Goal: Transaction & Acquisition: Register for event/course

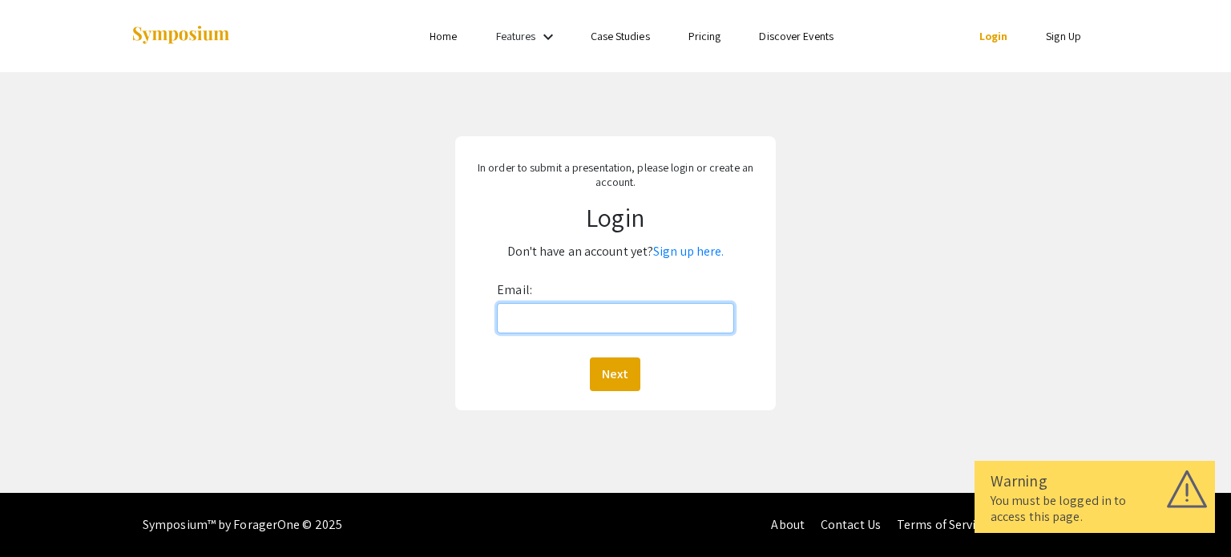
click at [676, 316] on input "Email:" at bounding box center [615, 318] width 236 height 30
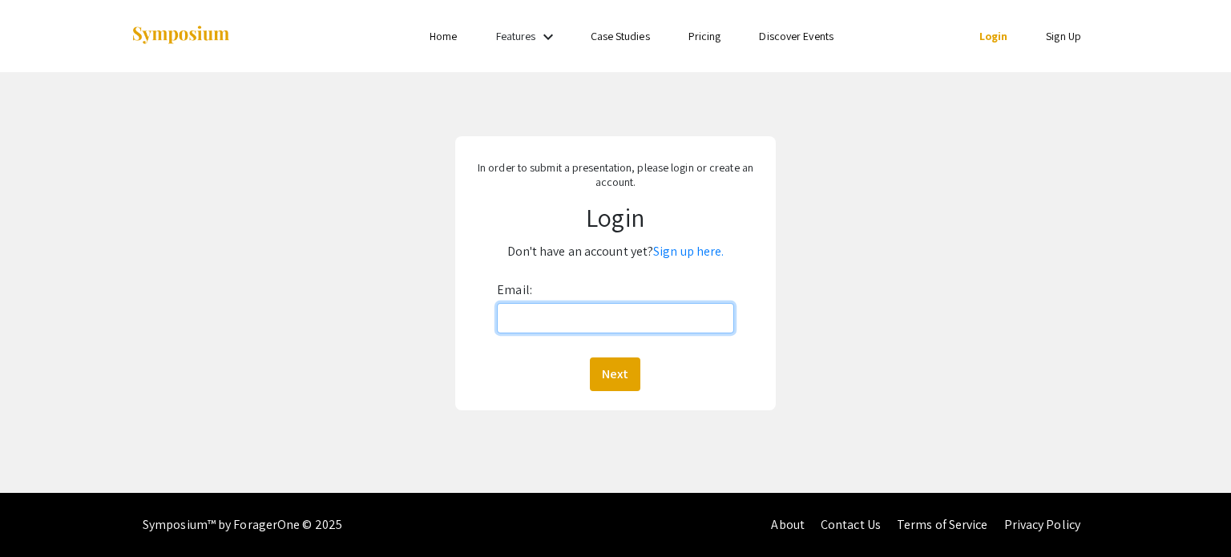
type input "[EMAIL_ADDRESS][DOMAIN_NAME]"
click at [606, 374] on button "Next" at bounding box center [615, 374] width 50 height 34
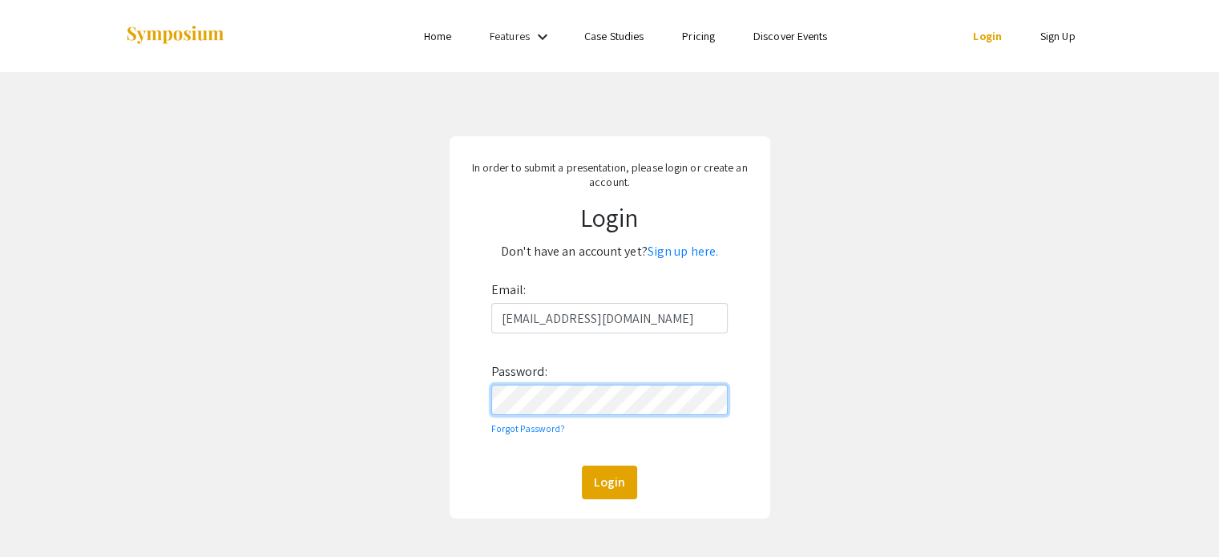
click at [582, 466] on button "Login" at bounding box center [609, 483] width 55 height 34
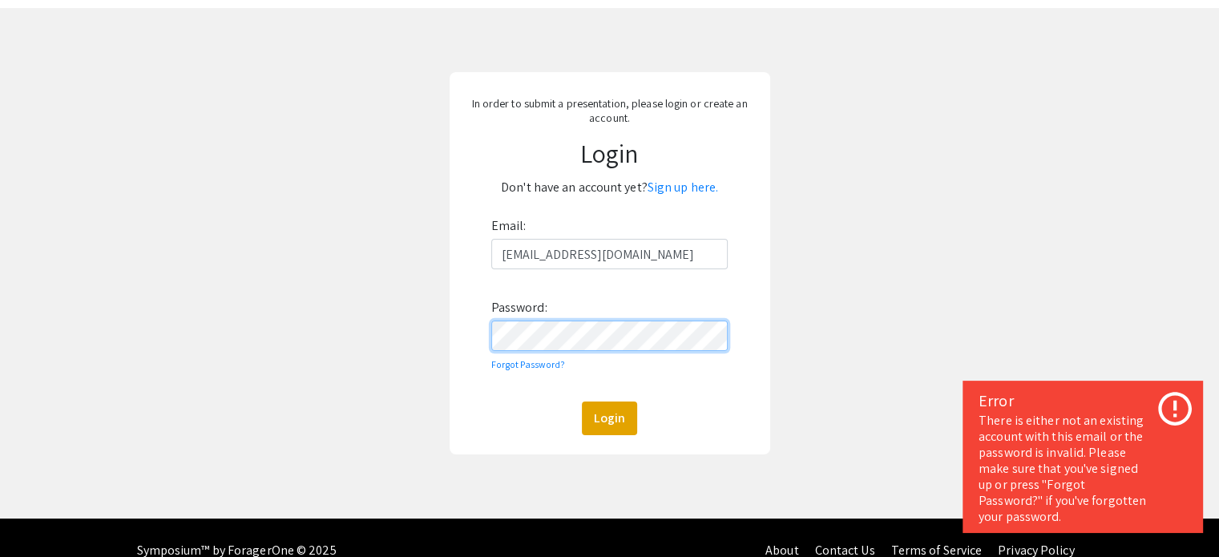
scroll to position [64, 0]
click at [679, 188] on link "Sign up here." at bounding box center [683, 187] width 71 height 17
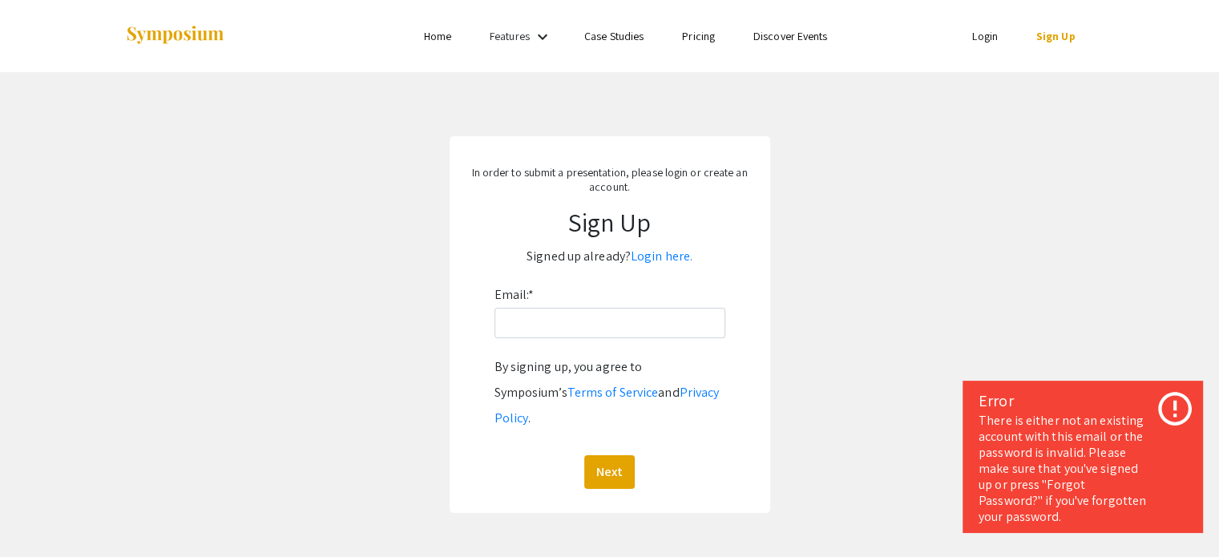
click at [801, 247] on app-signup "In order to submit a presentation, please login or create an account. Sign Up S…" at bounding box center [609, 324] width 1219 height 377
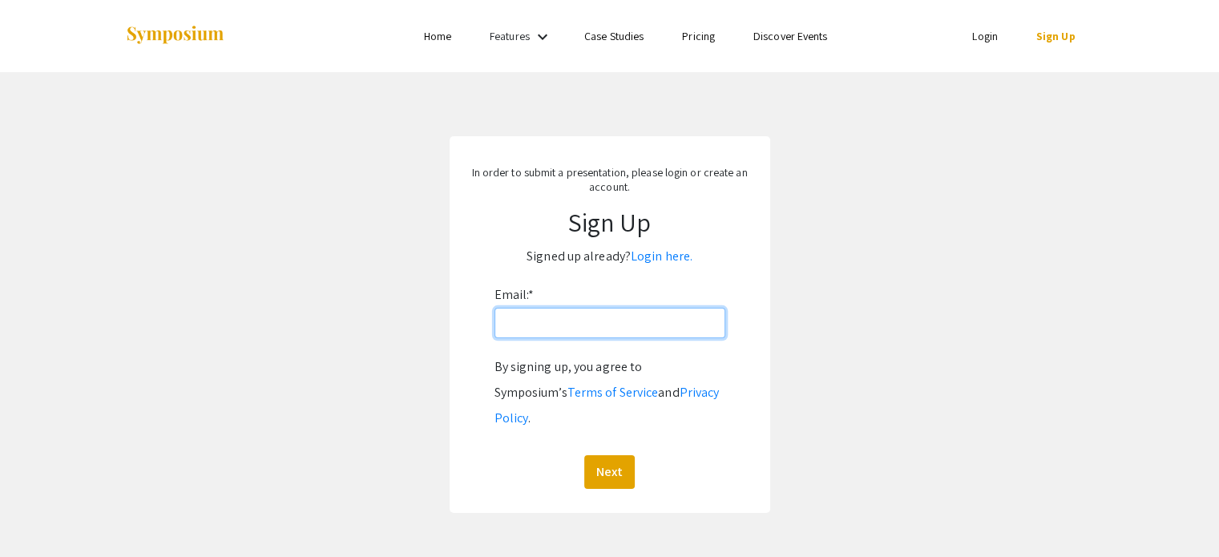
click at [608, 325] on input "Email: *" at bounding box center [609, 323] width 231 height 30
type input "[EMAIL_ADDRESS][DOMAIN_NAME]"
click at [609, 477] on div "In order to submit a presentation, please login or create an account. Sign Up S…" at bounding box center [610, 324] width 321 height 377
click at [612, 459] on button "Next" at bounding box center [609, 472] width 50 height 34
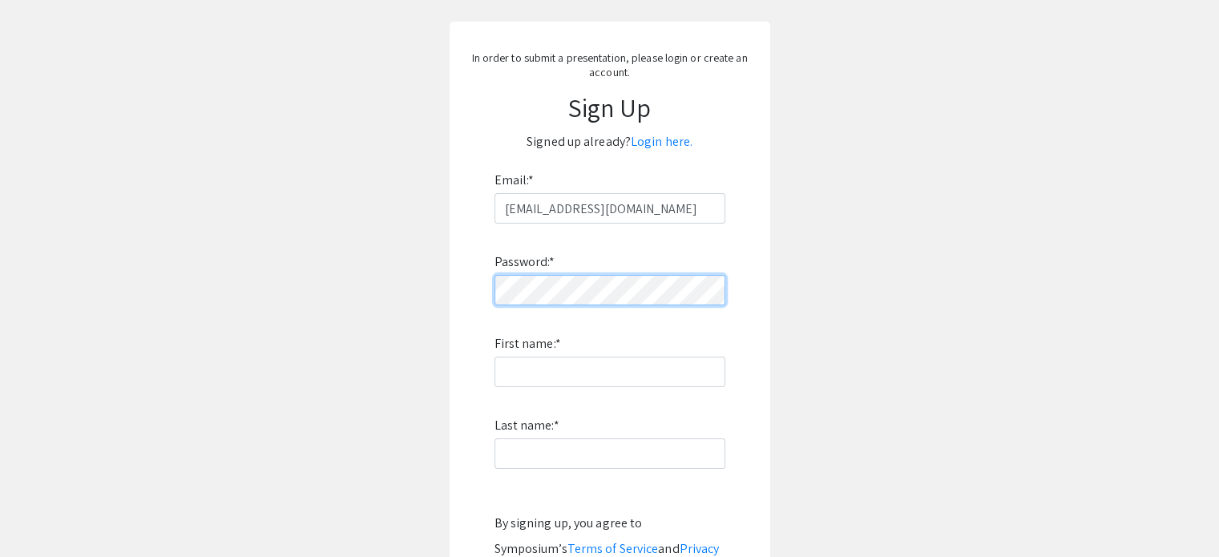
scroll to position [118, 0]
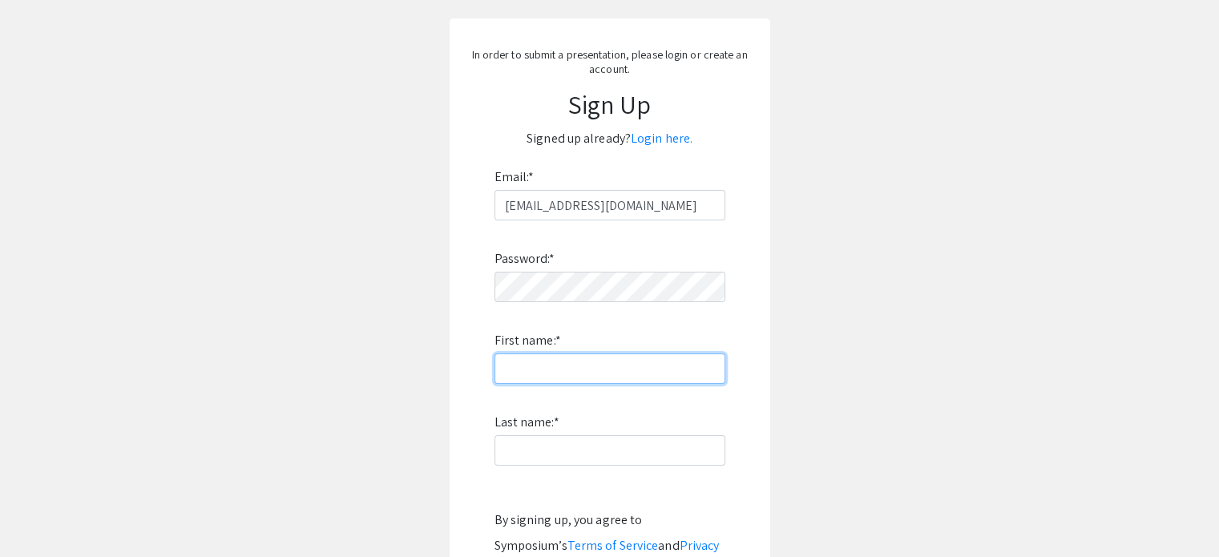
click at [591, 373] on input "First name: *" at bounding box center [609, 368] width 231 height 30
type input "[PERSON_NAME]"
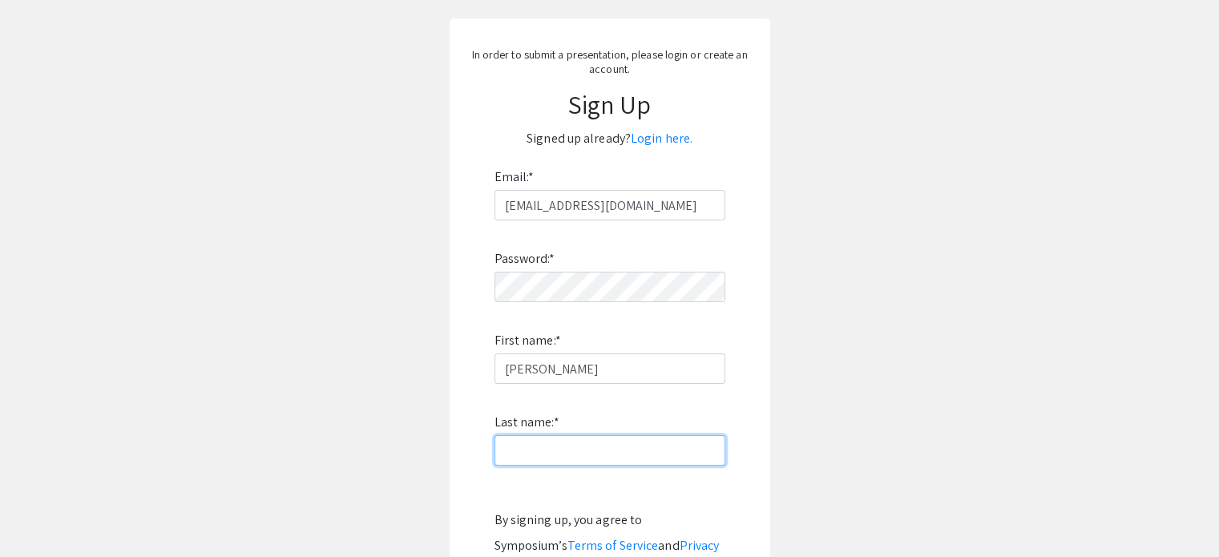
type input "Ouyang"
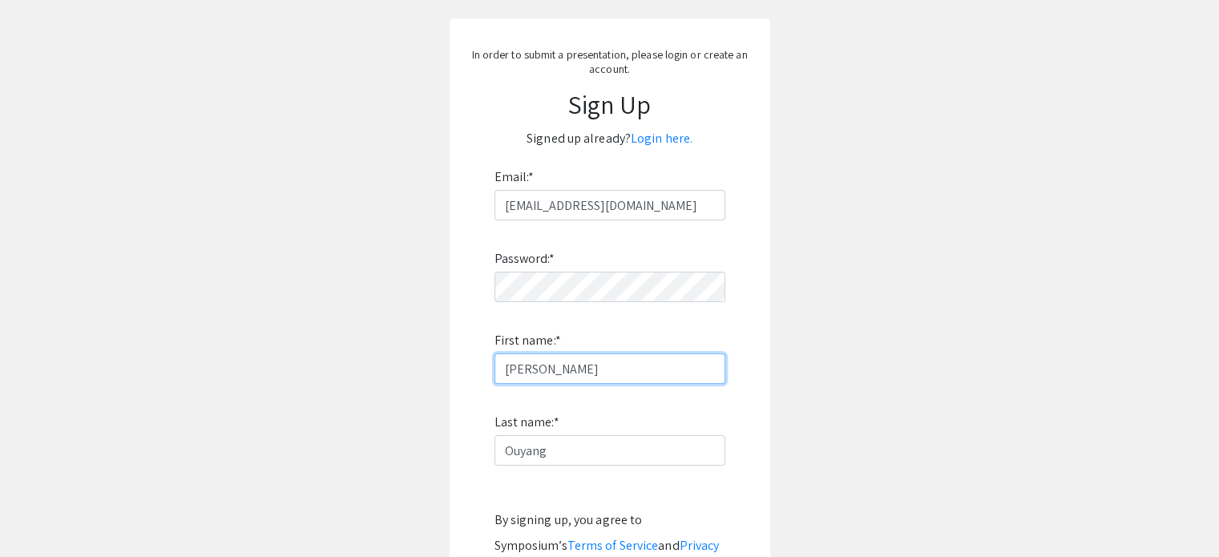
scroll to position [329, 0]
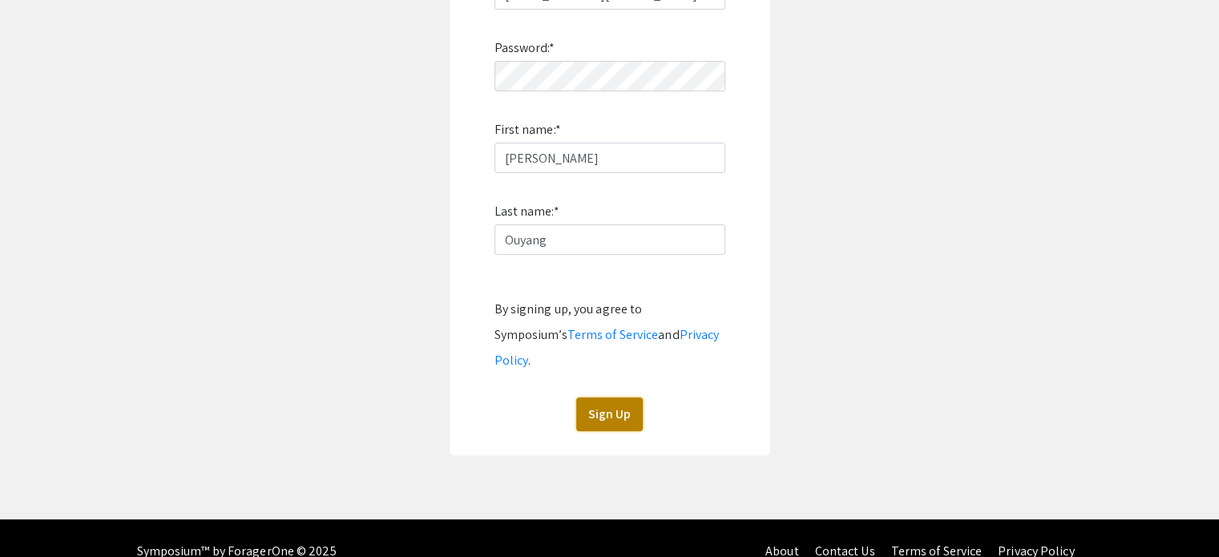
click at [609, 397] on button "Sign Up" at bounding box center [609, 414] width 67 height 34
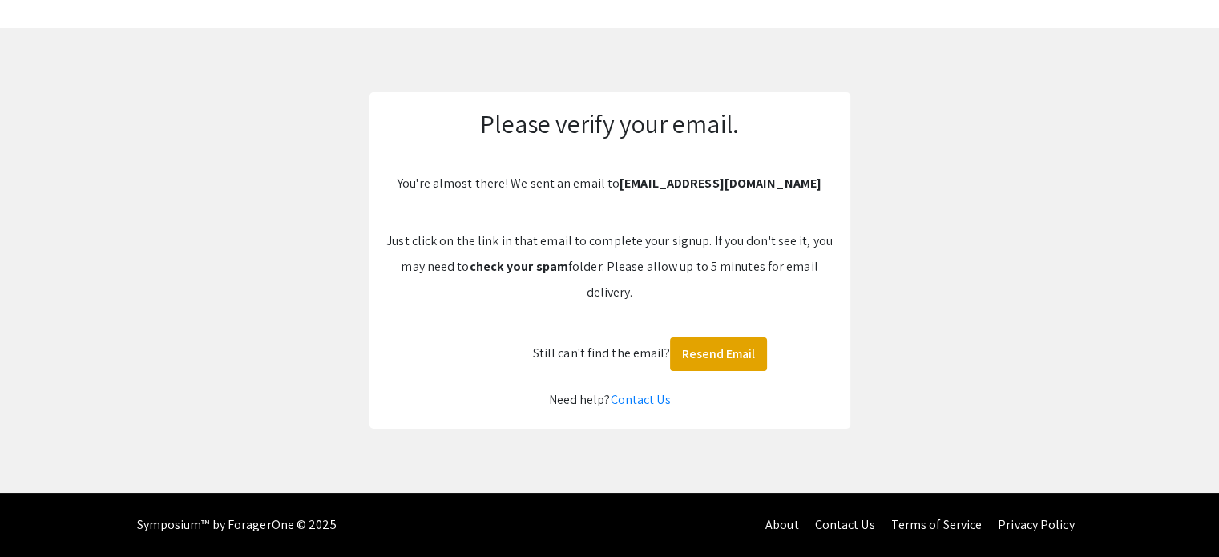
scroll to position [43, 0]
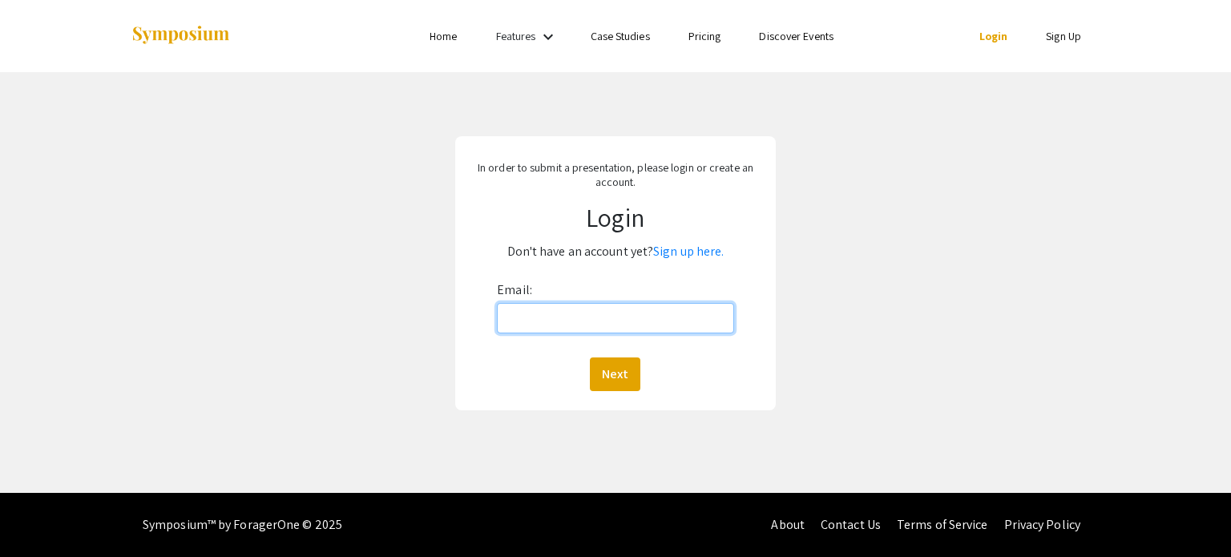
click at [606, 326] on input "Email:" at bounding box center [615, 318] width 236 height 30
type input "[EMAIL_ADDRESS][DOMAIN_NAME]"
click at [614, 358] on button "Next" at bounding box center [615, 374] width 50 height 34
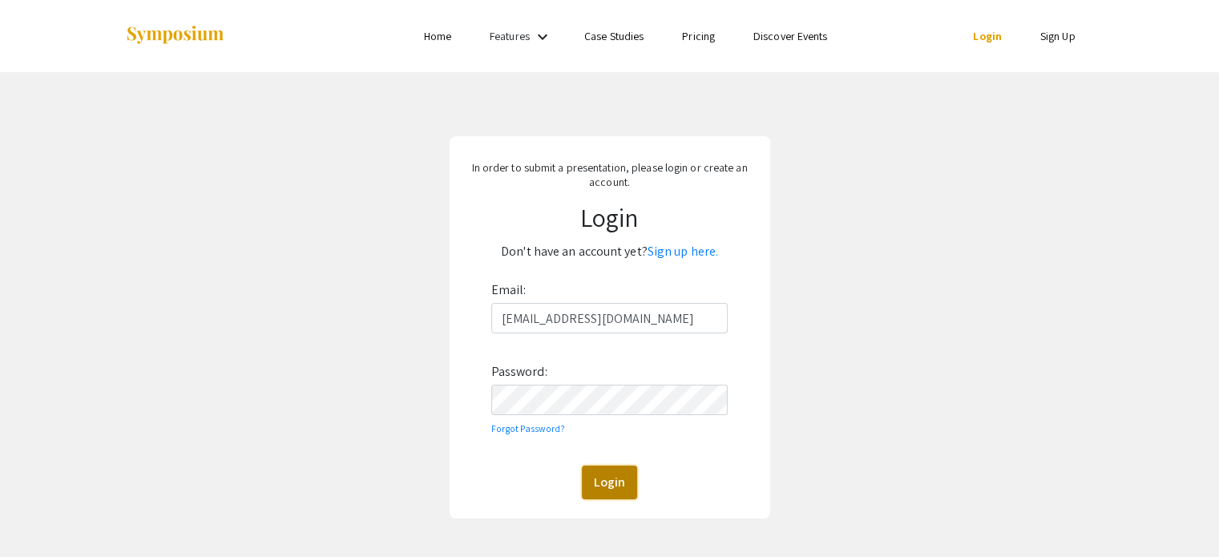
click at [603, 477] on button "Login" at bounding box center [609, 483] width 55 height 34
